Goal: Task Accomplishment & Management: Manage account settings

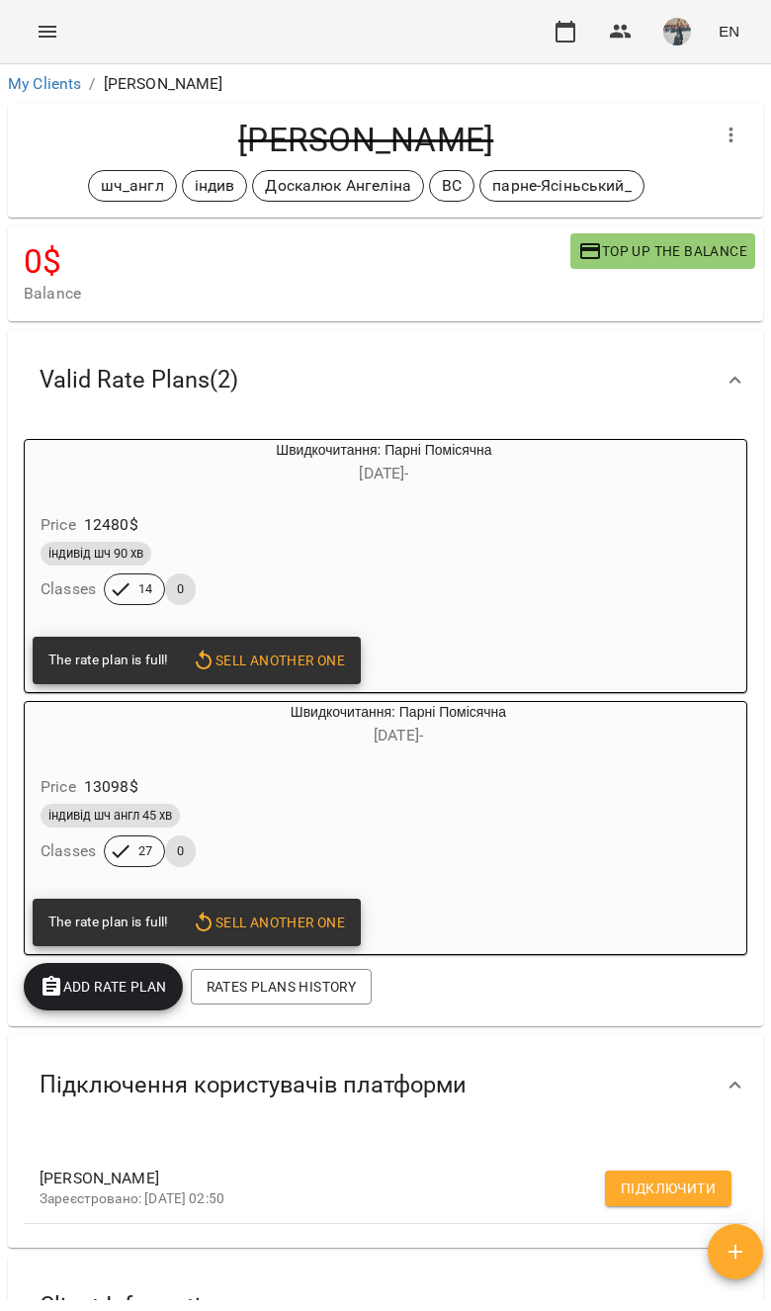
click at [39, 60] on div "For Business EN" at bounding box center [385, 31] width 771 height 63
click at [56, 31] on icon "Menu" at bounding box center [48, 32] width 24 height 24
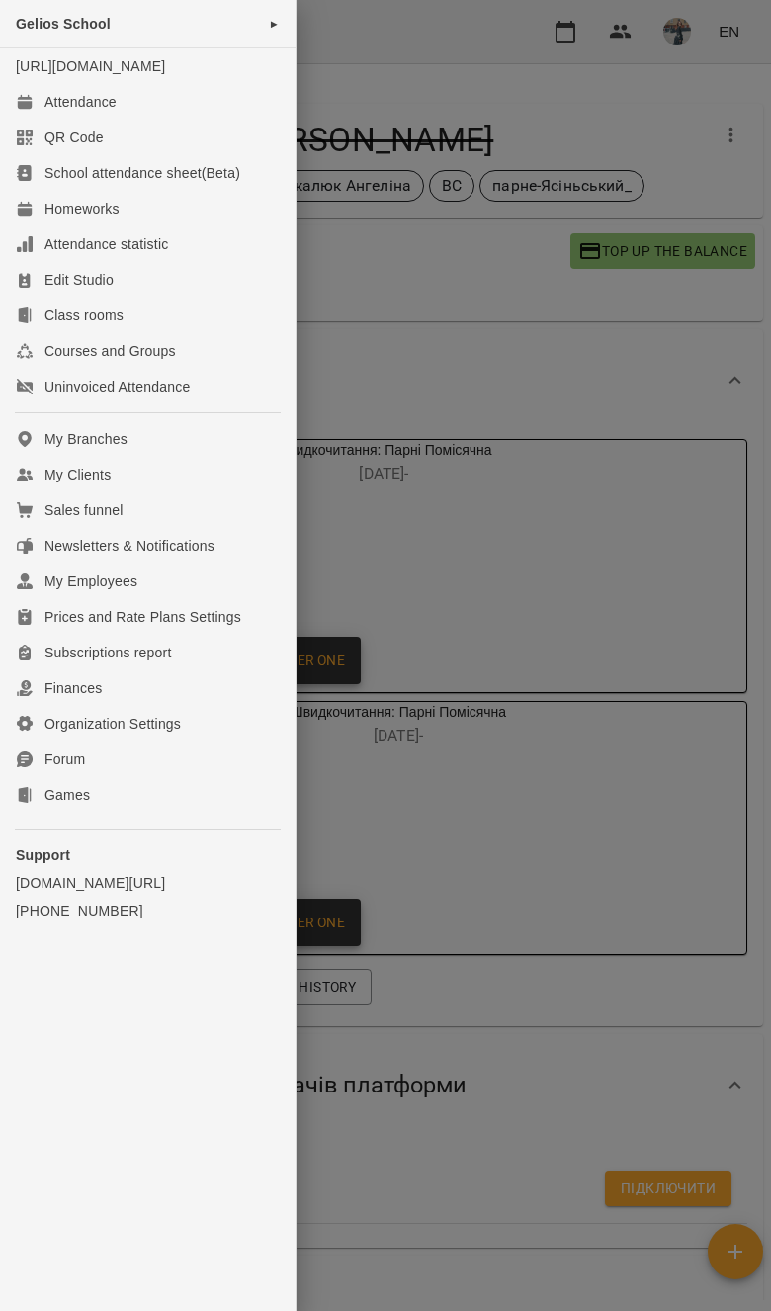
click at [23, 74] on link "[URL][DOMAIN_NAME]" at bounding box center [90, 66] width 149 height 16
click at [62, 147] on div "QR Code" at bounding box center [74, 138] width 59 height 20
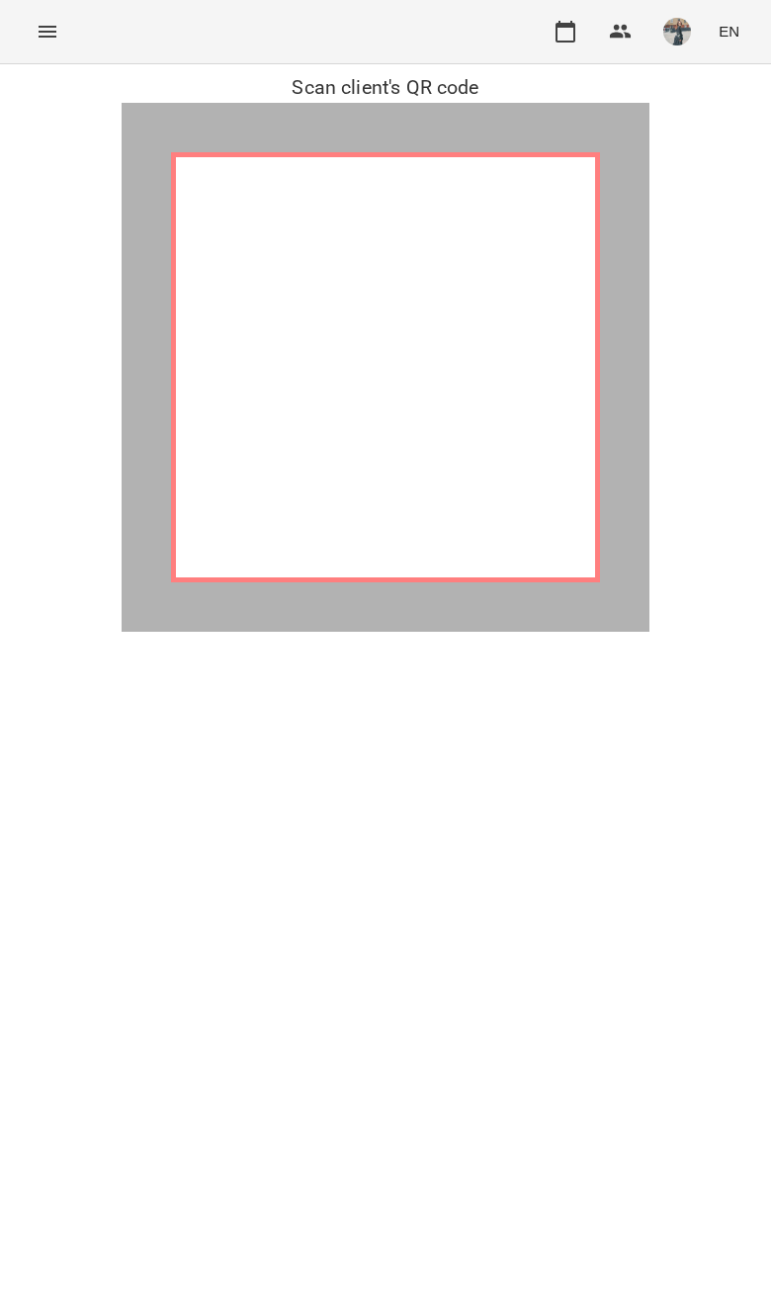
click at [58, 45] on button "Menu" at bounding box center [47, 31] width 47 height 47
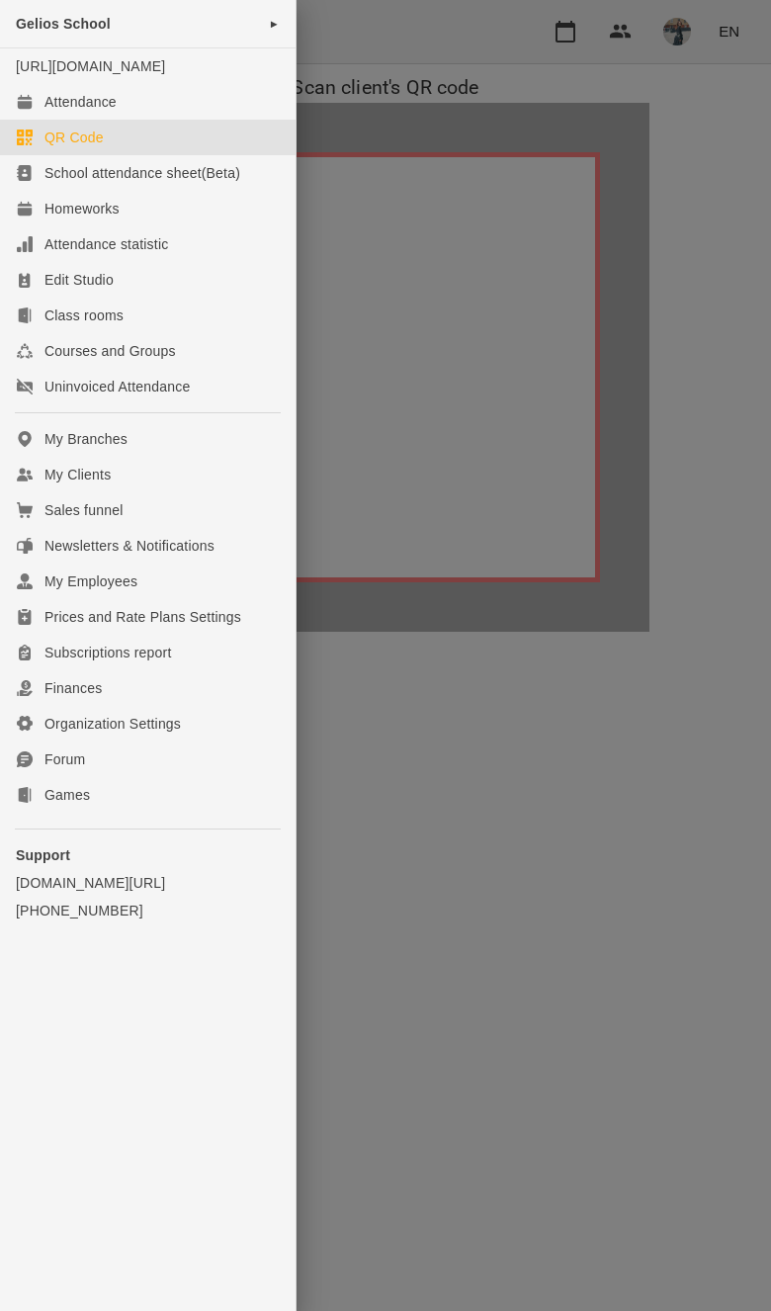
click at [29, 110] on icon at bounding box center [25, 102] width 16 height 16
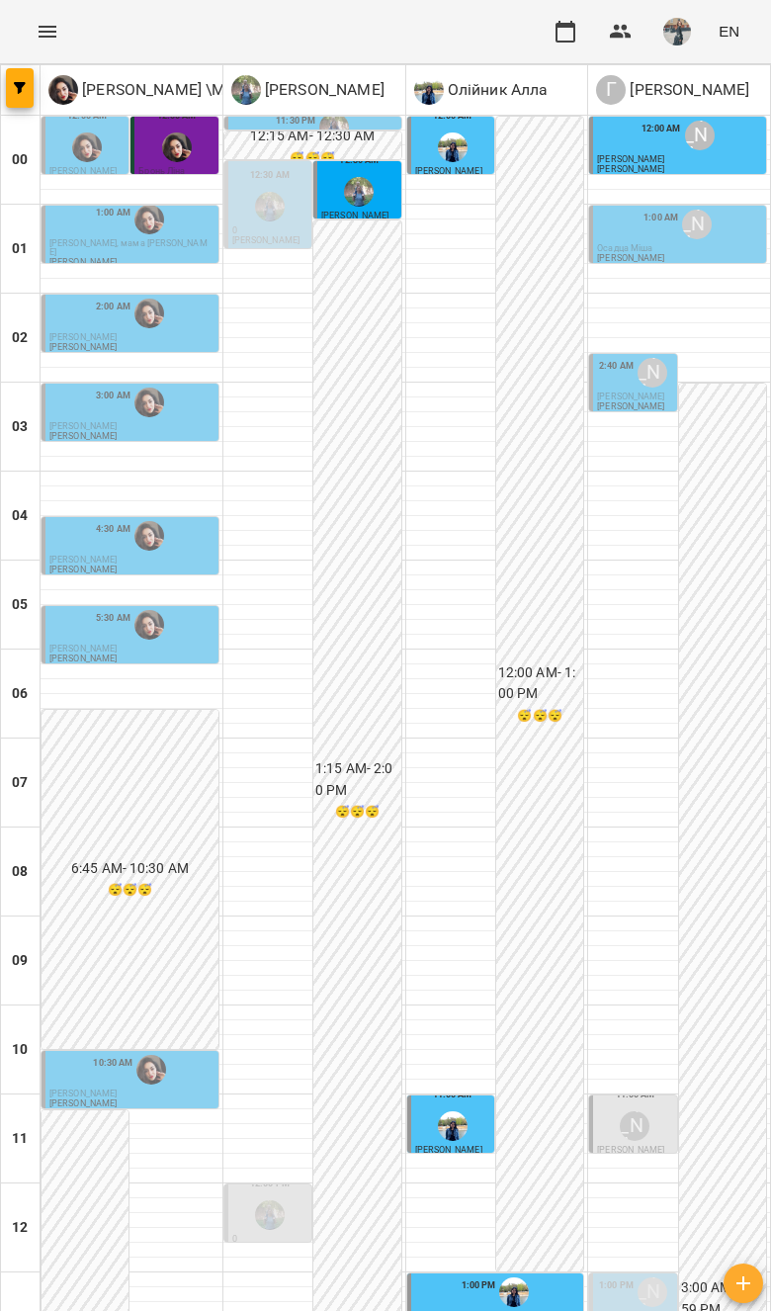
click at [25, 93] on icon "button" at bounding box center [20, 88] width 12 height 12
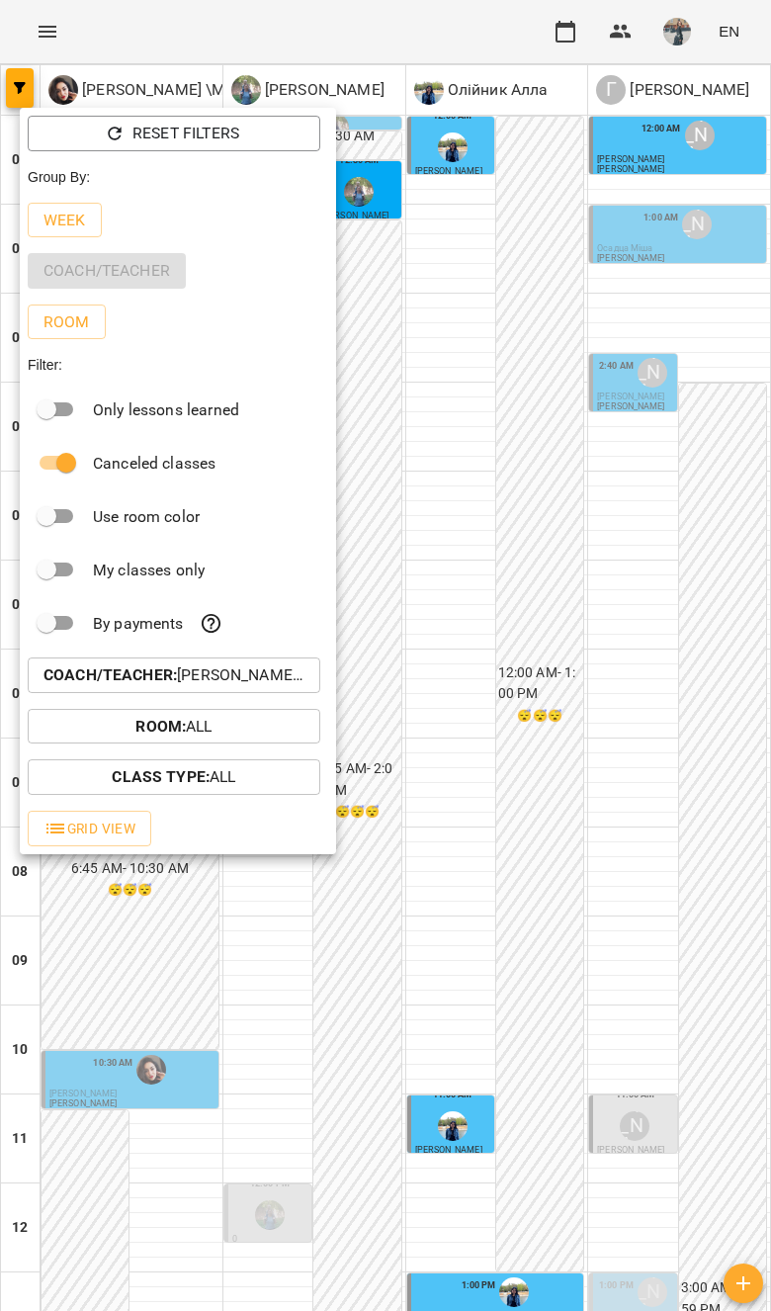
click at [317, 676] on button "Coach/Teacher : [PERSON_NAME],[PERSON_NAME] \МА укр .рос\ШЧ укр .рос\\ [URL][DO…" at bounding box center [174, 676] width 293 height 36
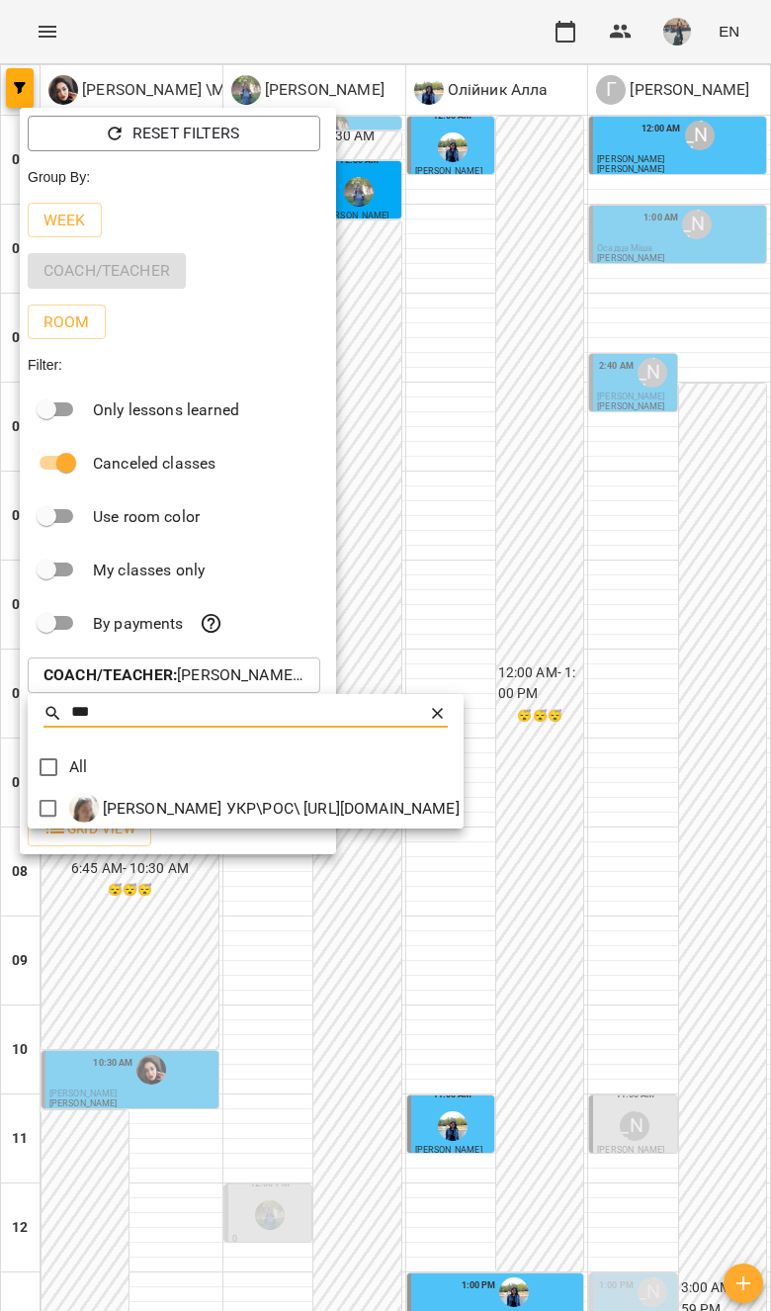
type input "***"
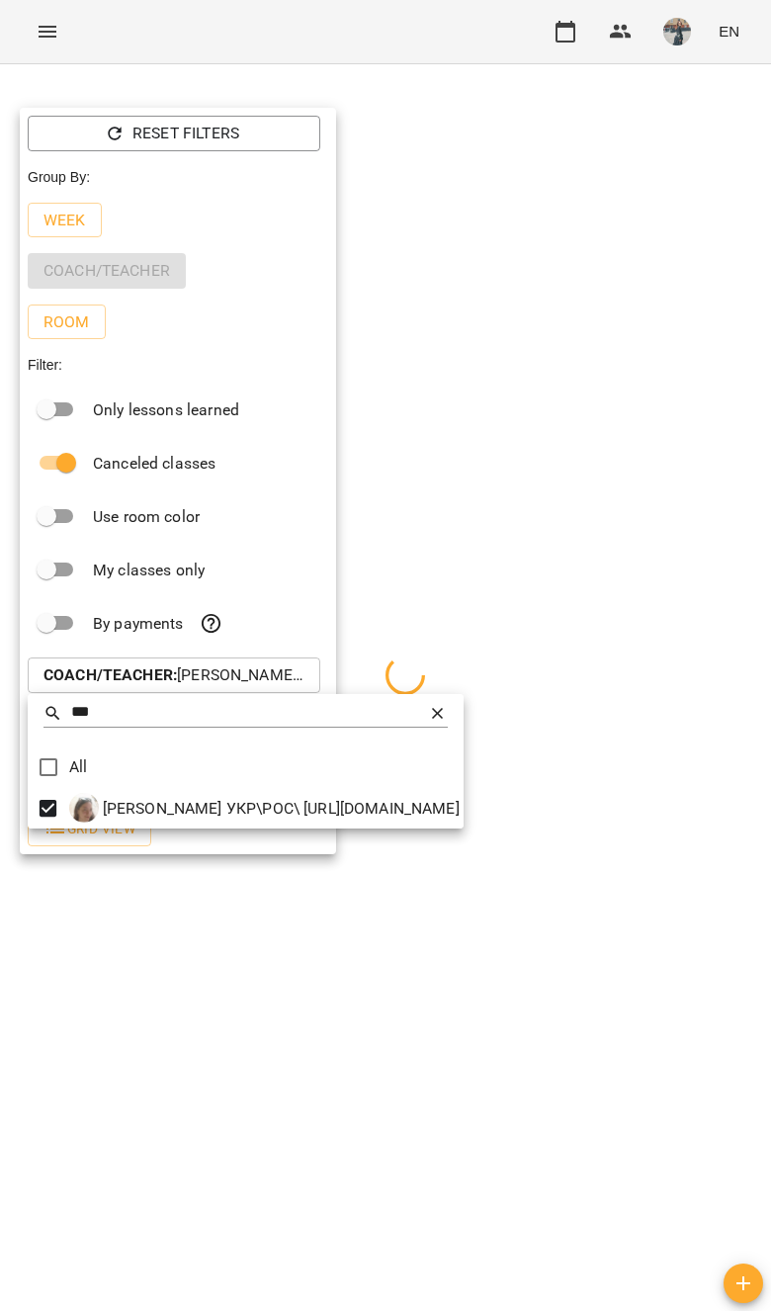
click at [615, 1107] on div at bounding box center [385, 655] width 771 height 1311
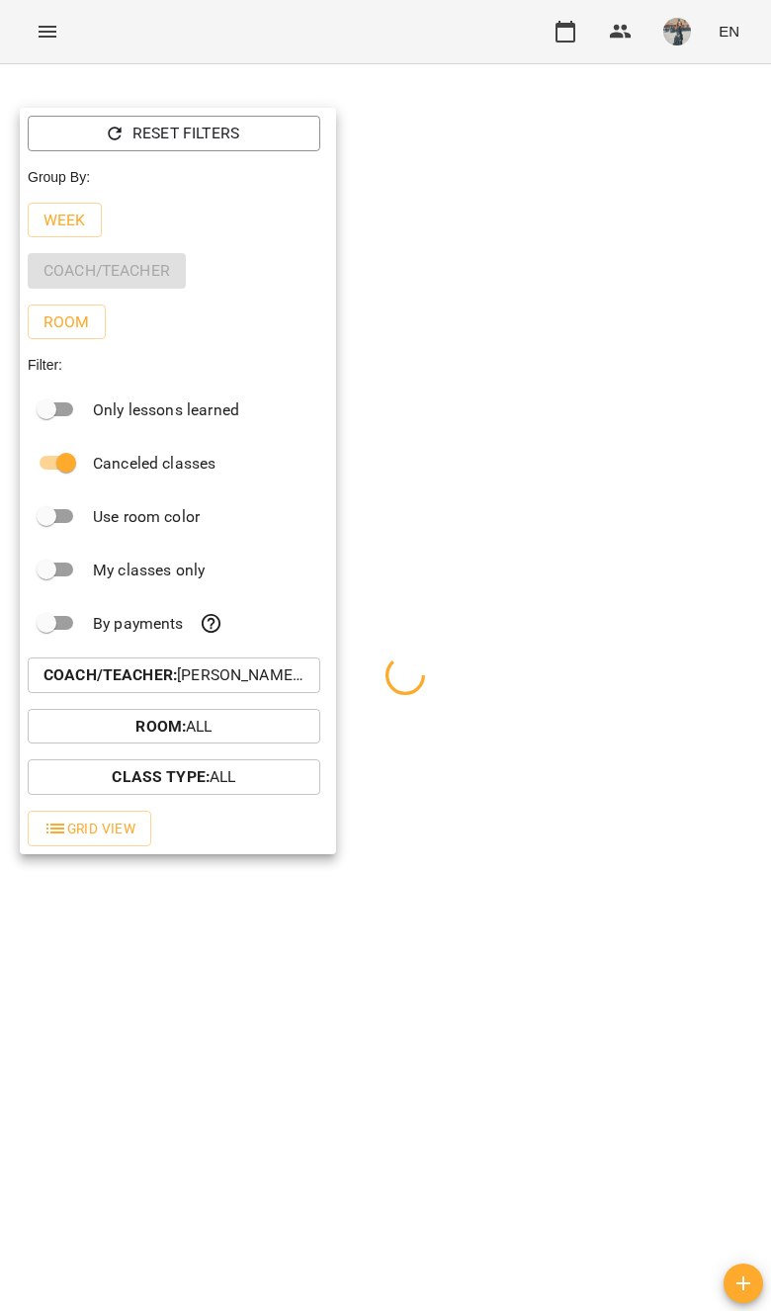
click at [548, 1186] on div at bounding box center [385, 655] width 771 height 1311
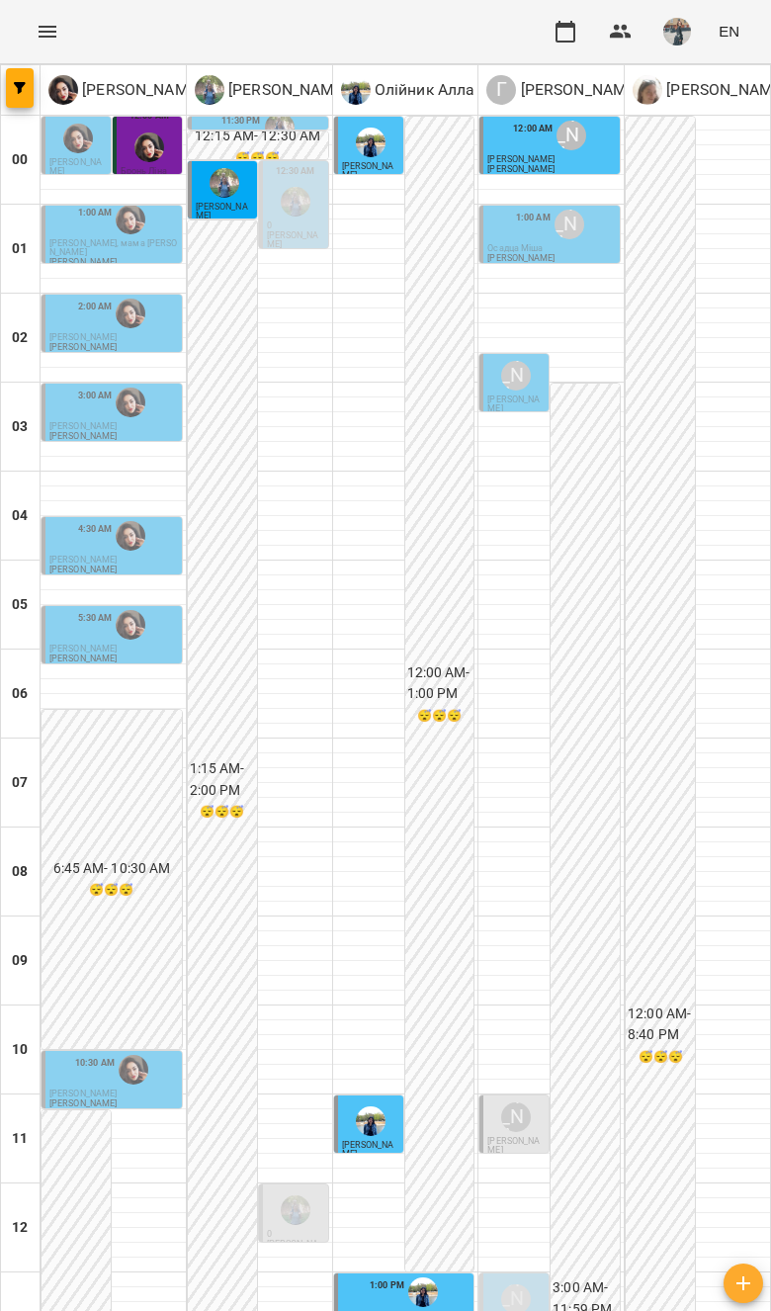
scroll to position [133, 0]
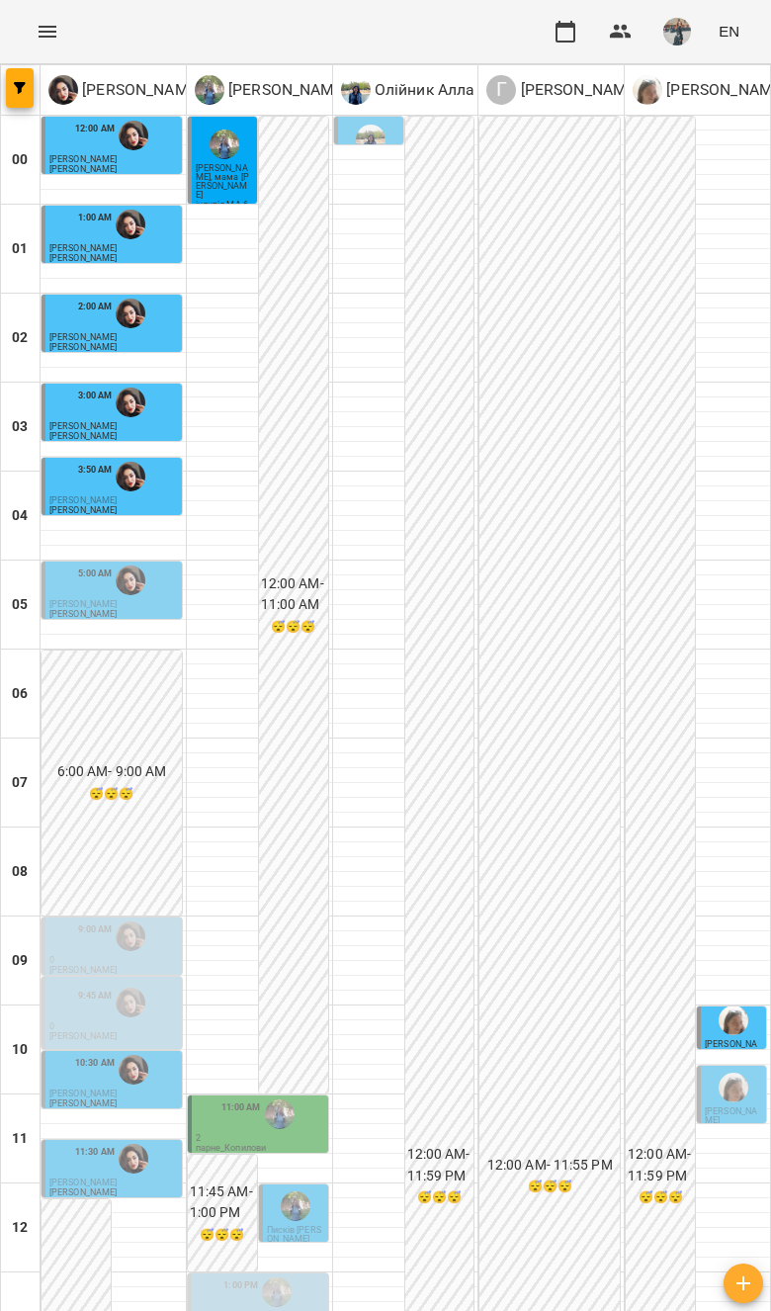
scroll to position [1050, 0]
